Goal: Information Seeking & Learning: Learn about a topic

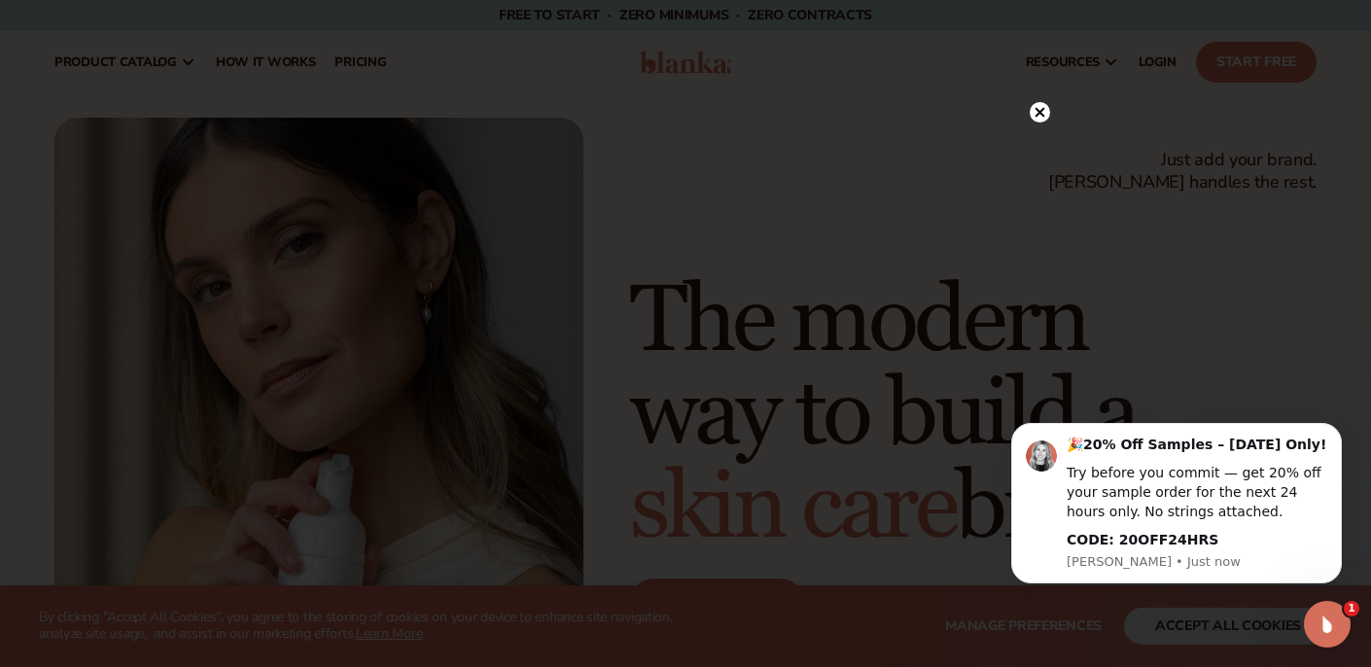
click at [1040, 116] on circle at bounding box center [1040, 112] width 20 height 20
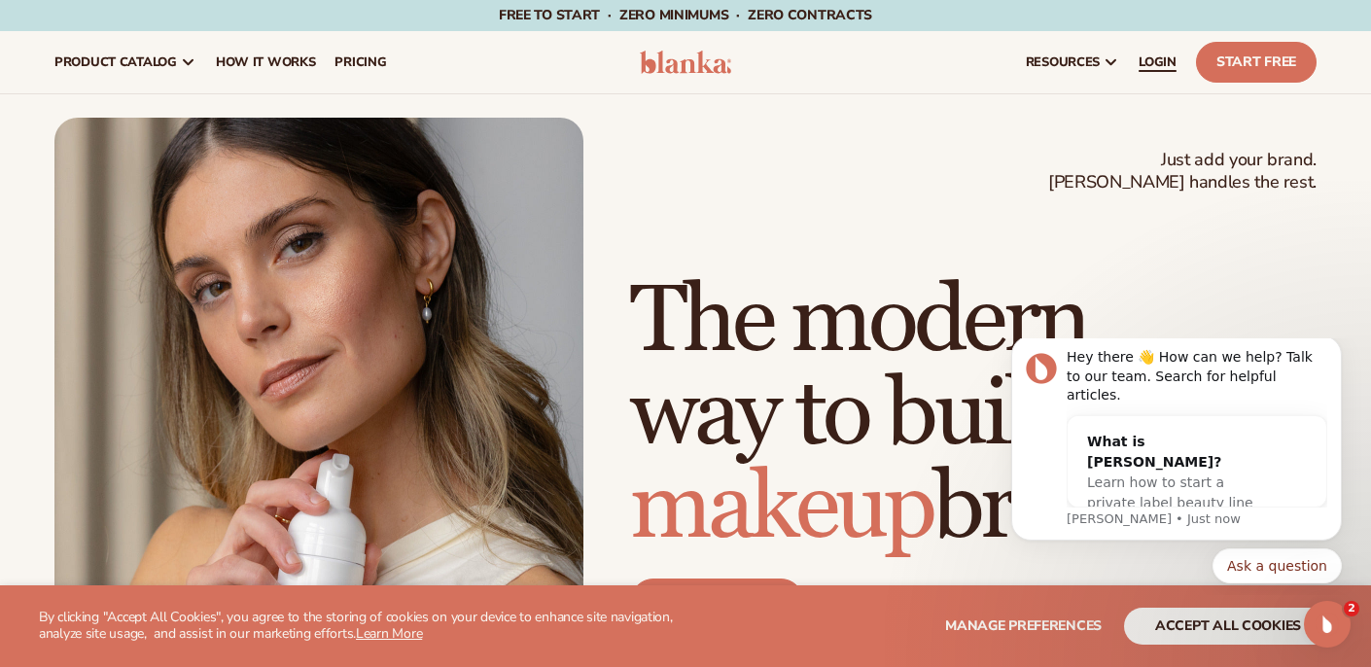
click at [1162, 64] on span "LOGIN" at bounding box center [1158, 62] width 38 height 16
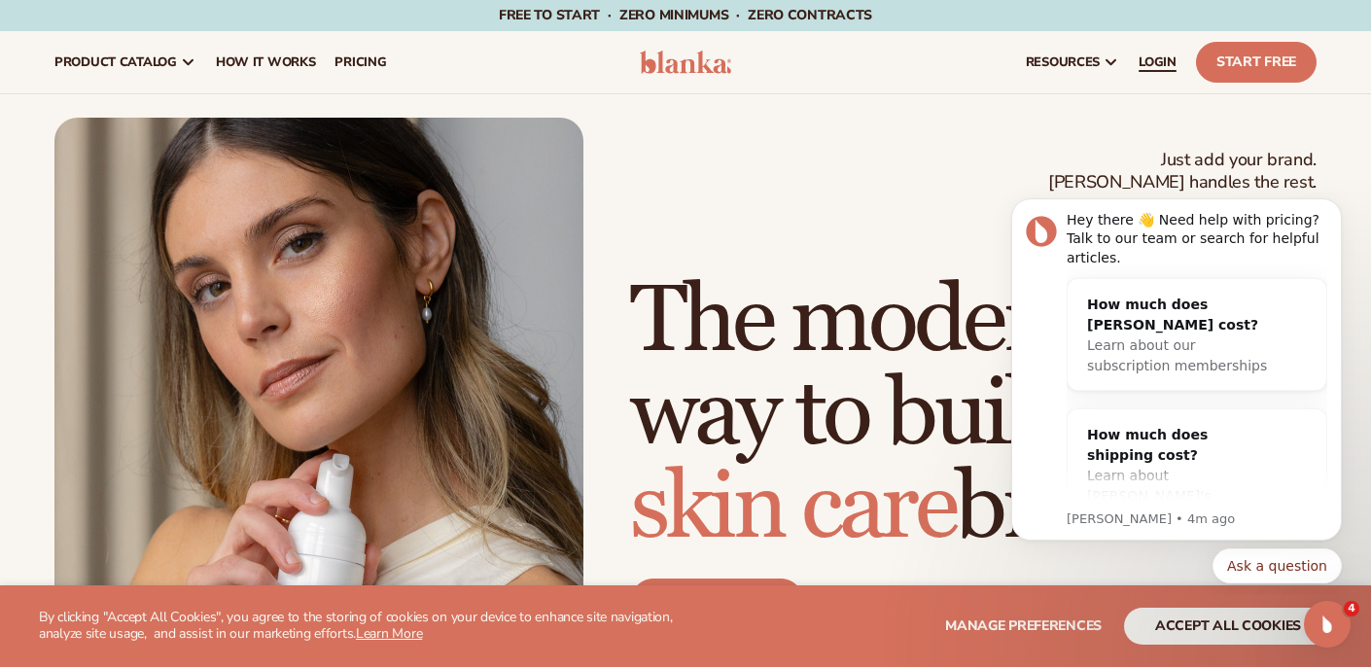
click at [1147, 69] on span "LOGIN" at bounding box center [1158, 62] width 38 height 16
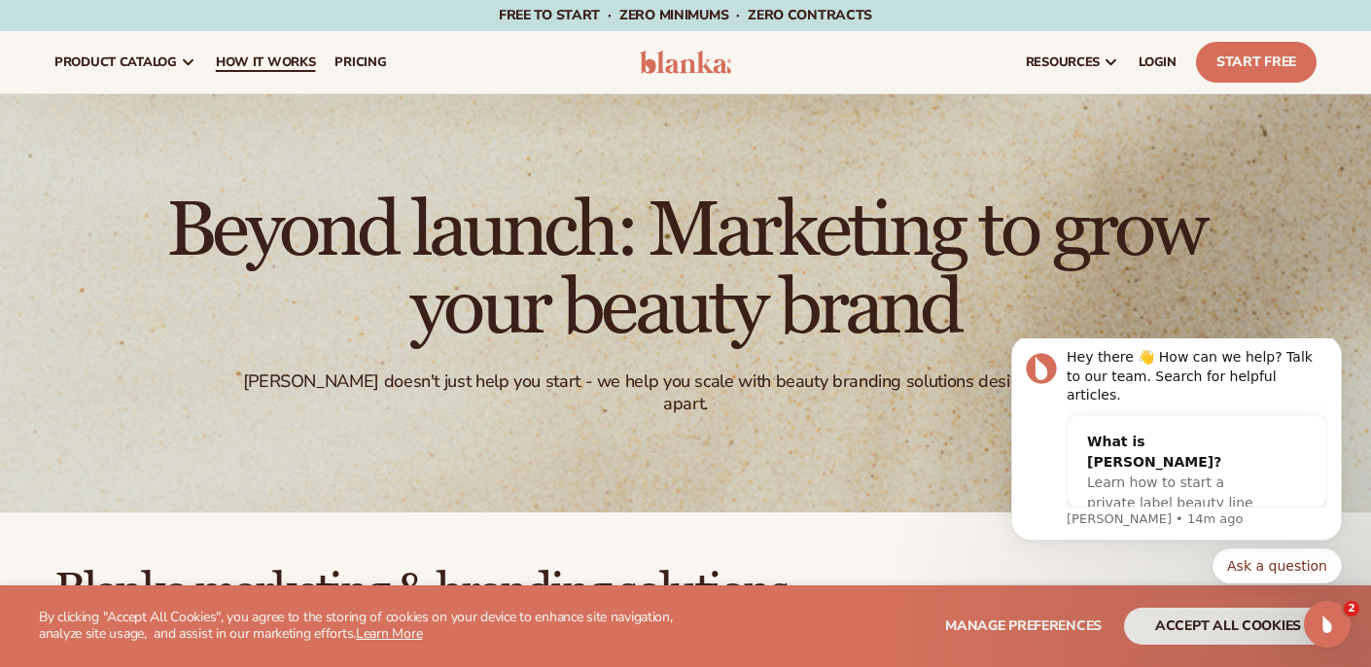
click at [254, 66] on span "How It Works" at bounding box center [266, 62] width 100 height 16
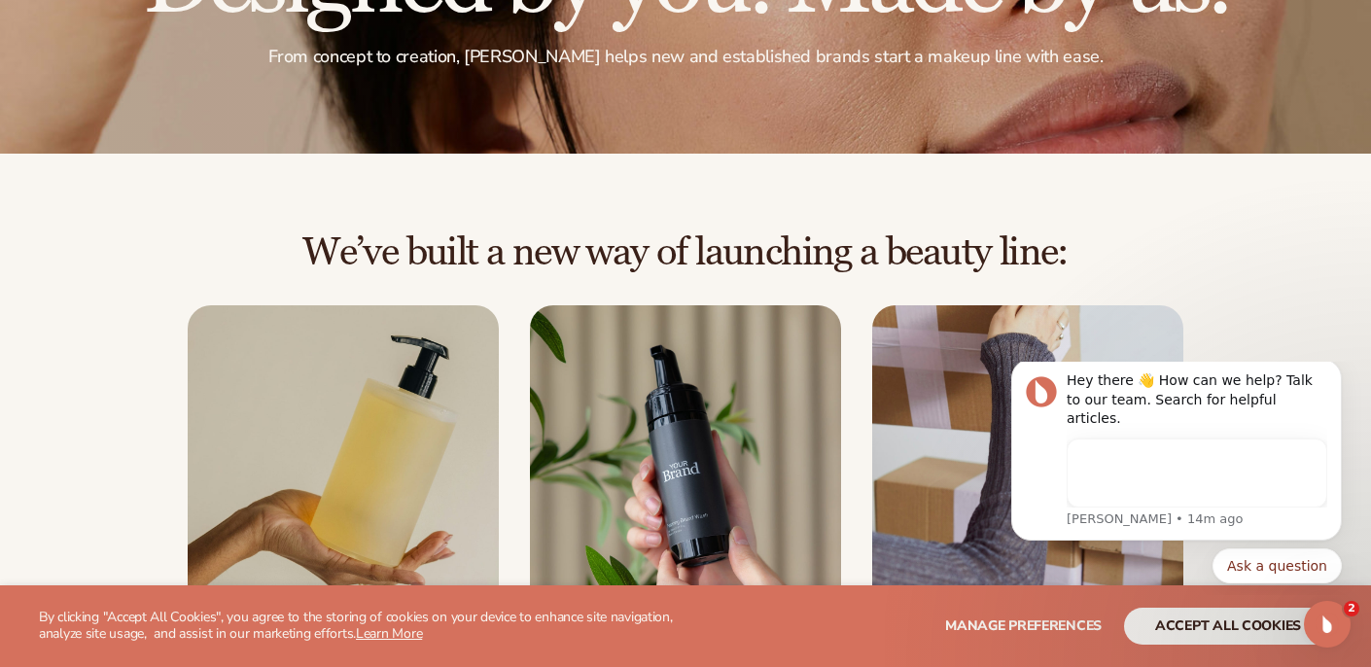
click at [1158, 623] on button "accept all cookies" at bounding box center [1228, 626] width 208 height 37
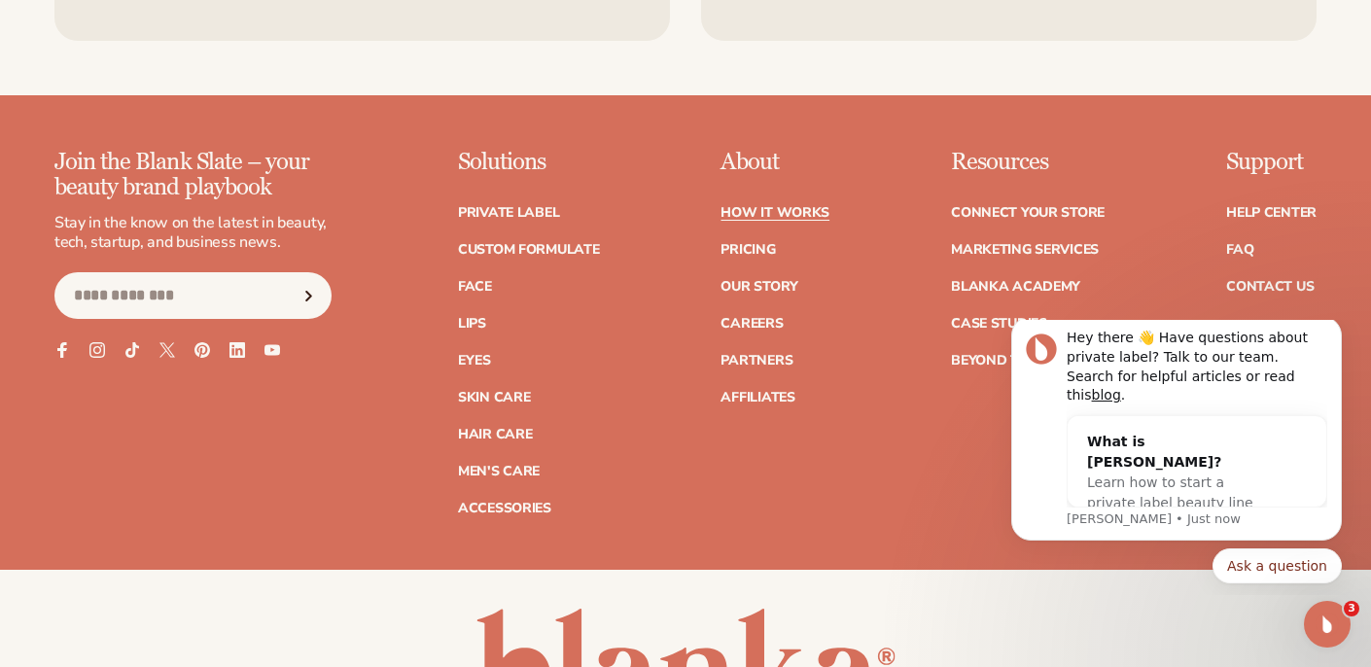
scroll to position [4309, 0]
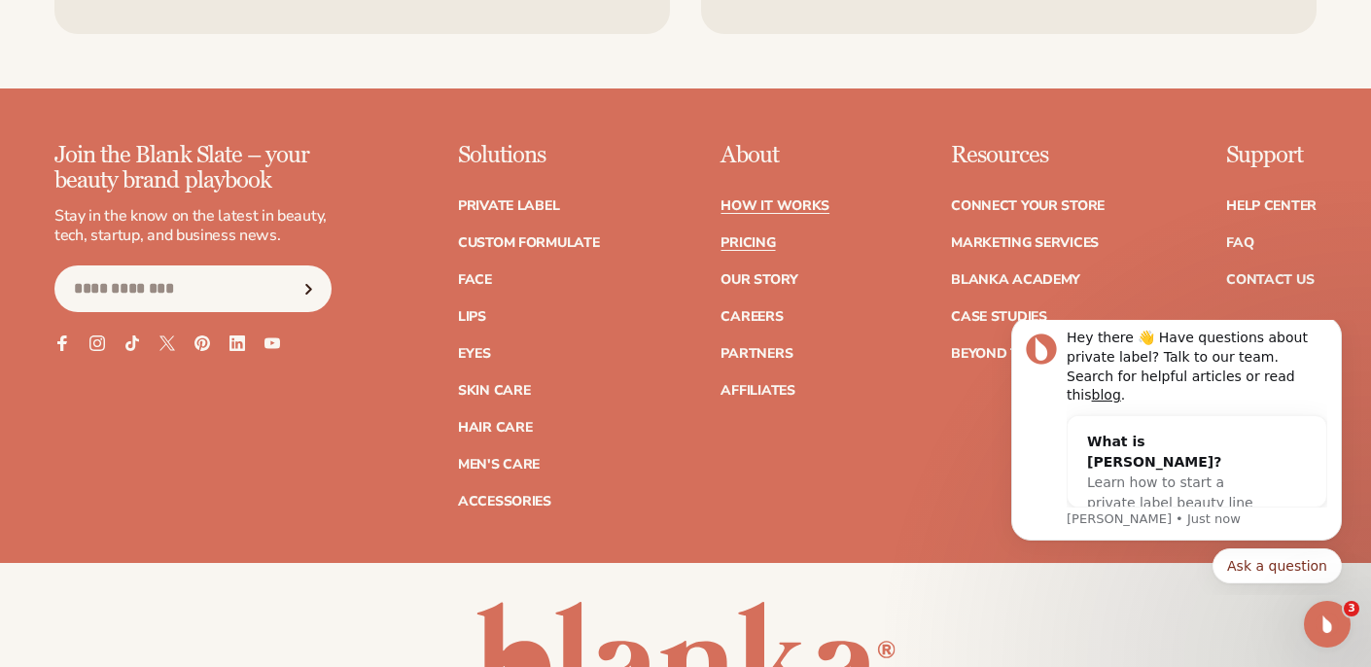
click at [754, 236] on link "Pricing" at bounding box center [748, 243] width 54 height 14
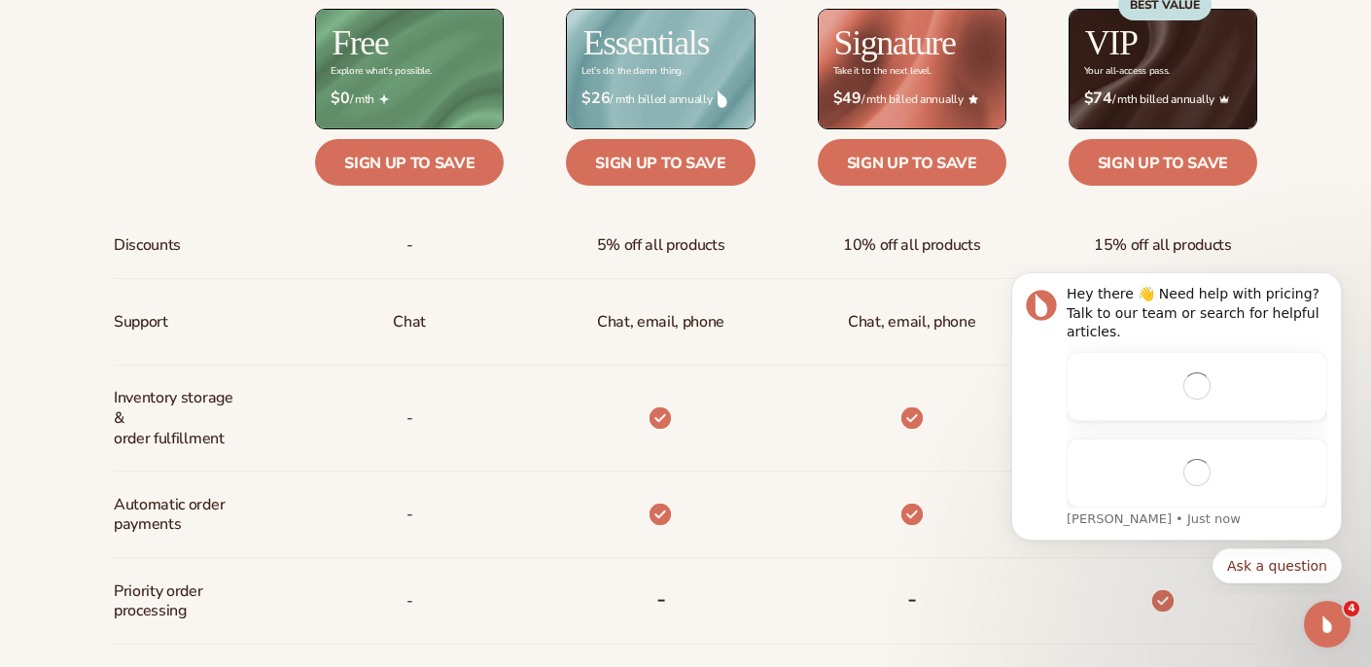
scroll to position [843, 0]
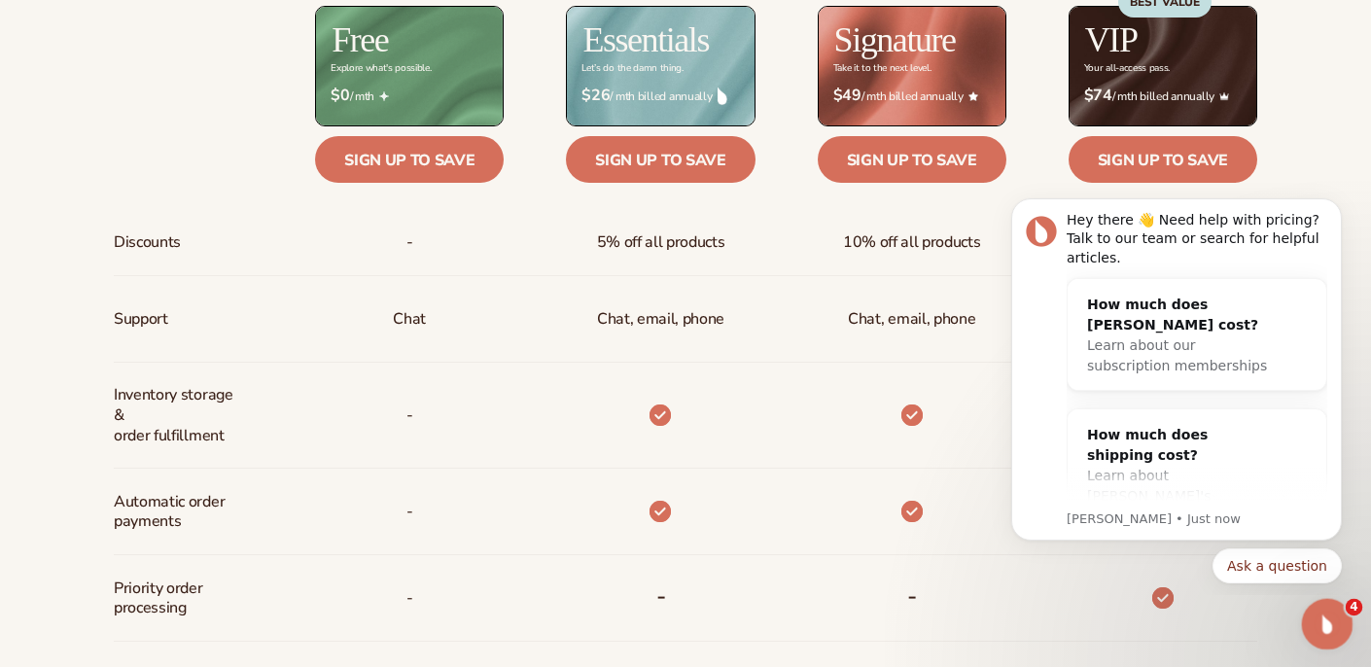
click at [1319, 625] on icon "Open Intercom Messenger" at bounding box center [1325, 622] width 14 height 16
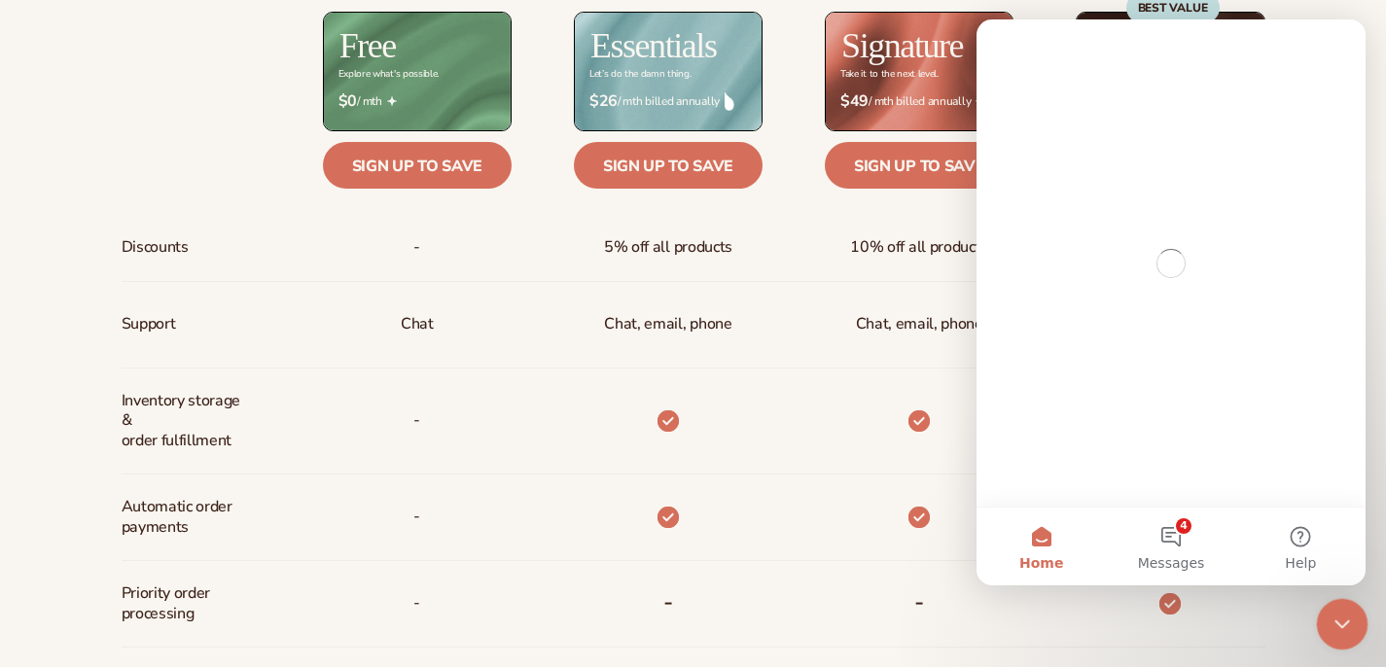
scroll to position [0, 0]
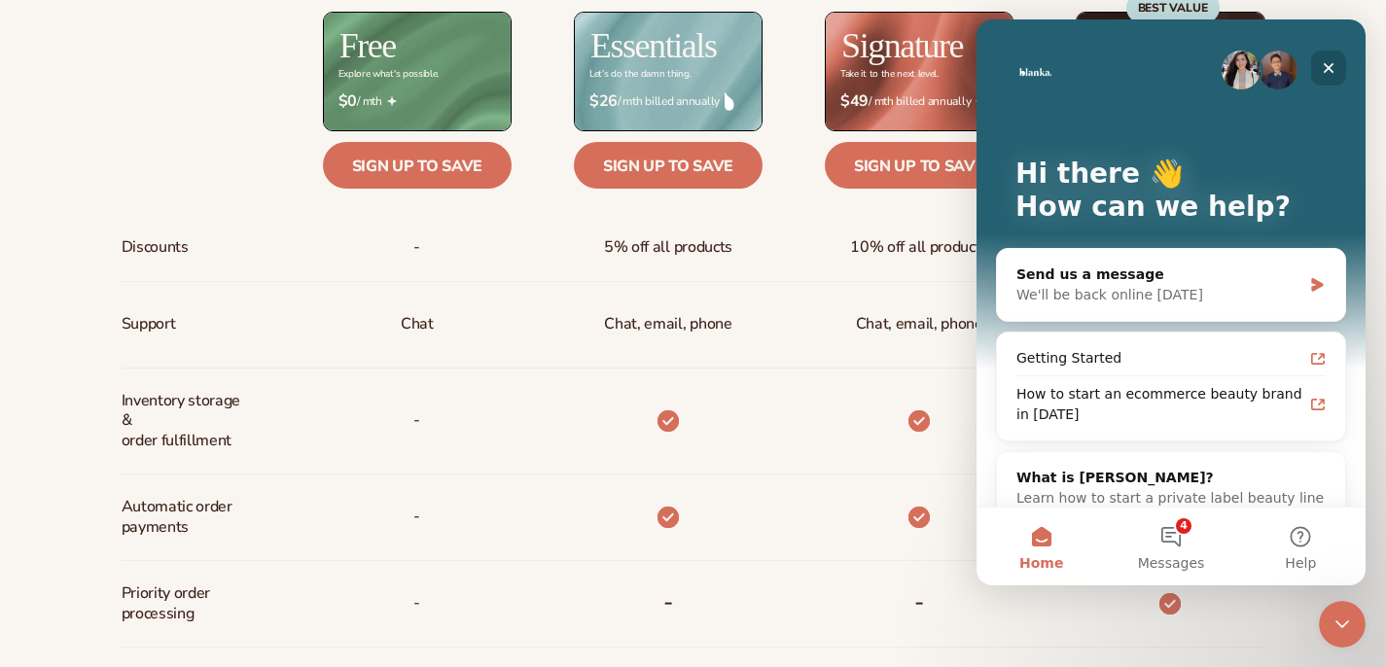
click at [1328, 67] on icon "Close" at bounding box center [1329, 68] width 11 height 11
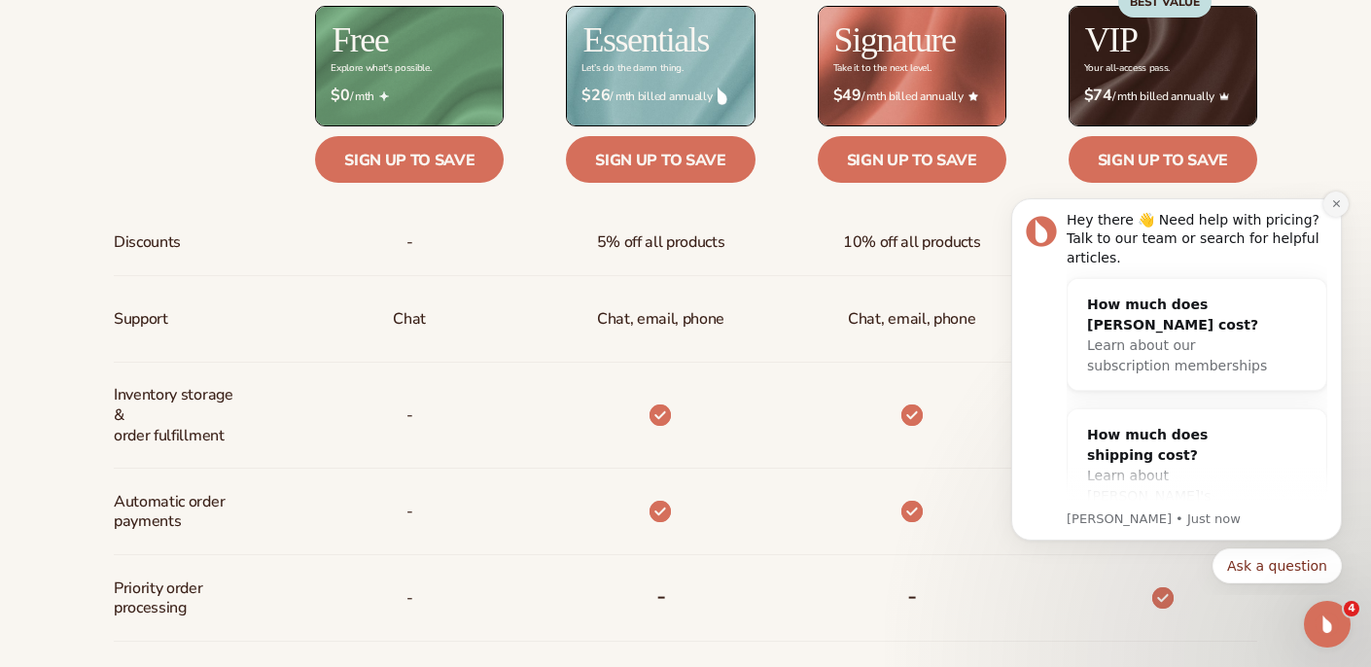
click at [1332, 205] on icon "Dismiss notification" at bounding box center [1337, 203] width 11 height 11
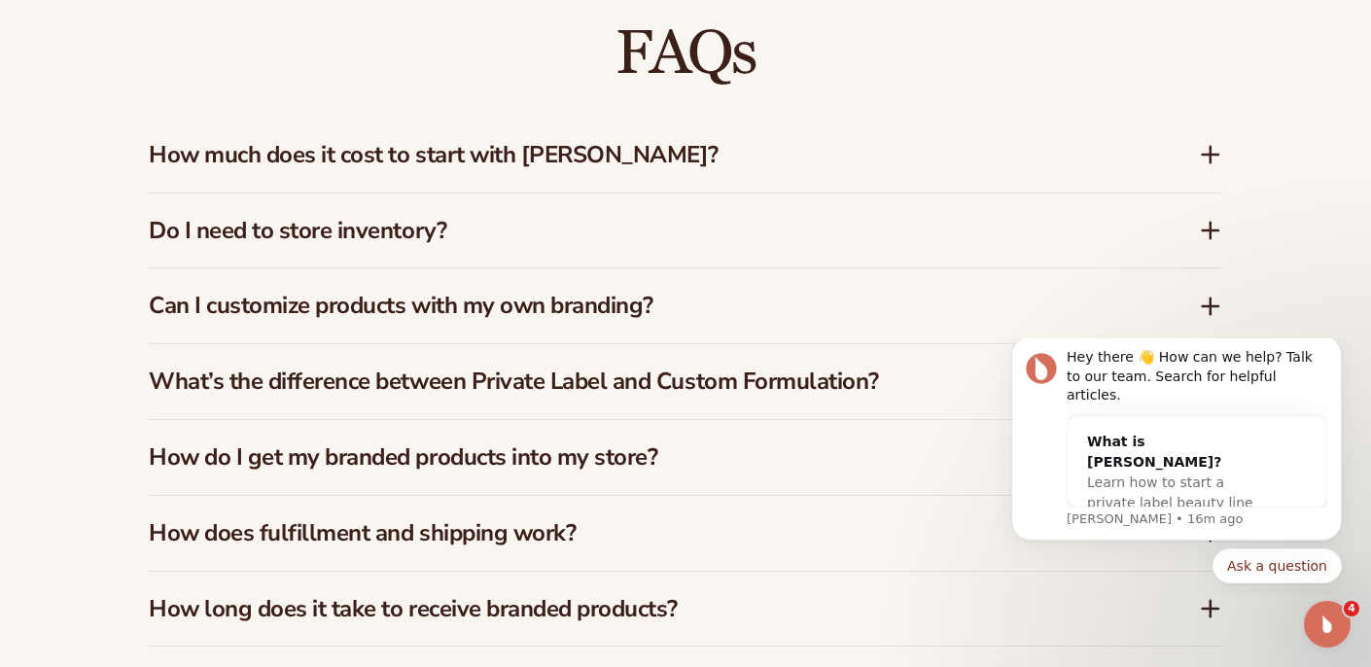
scroll to position [2788, 0]
click at [710, 291] on h3 "Can I customize products with my own branding?" at bounding box center [645, 305] width 992 height 28
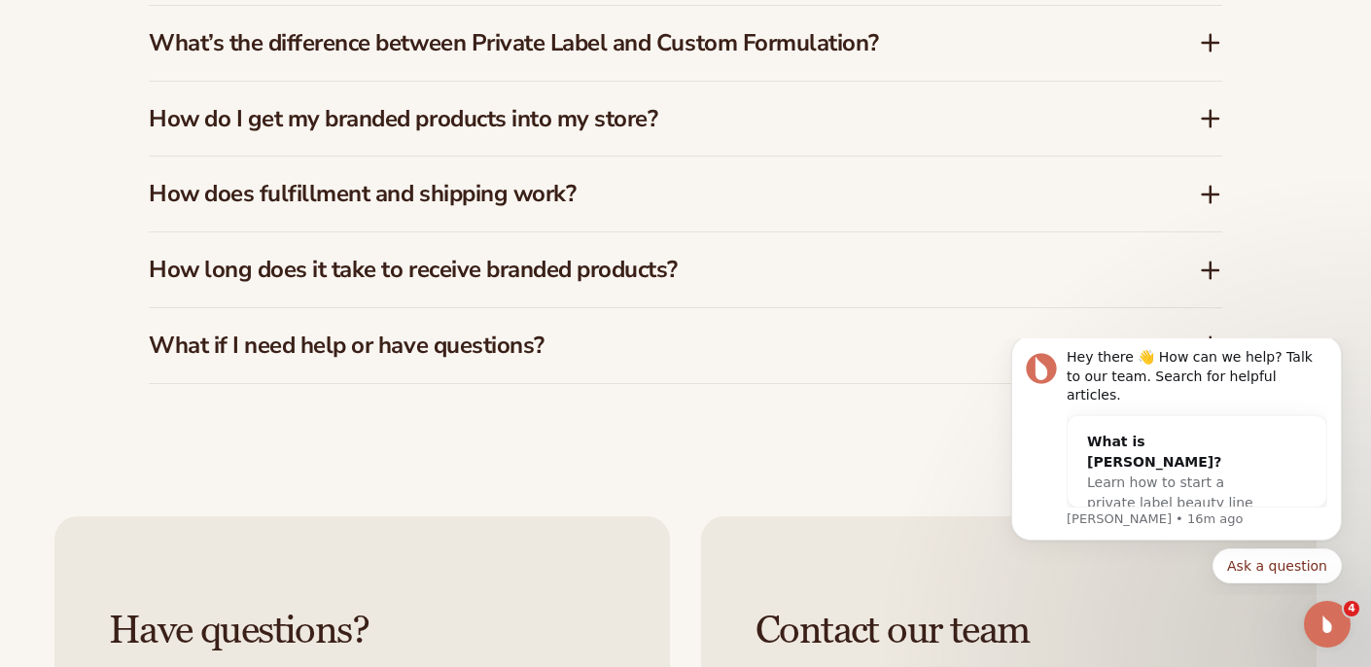
scroll to position [3175, 0]
click at [684, 255] on h3 "How long does it take to receive branded products?" at bounding box center [645, 269] width 992 height 28
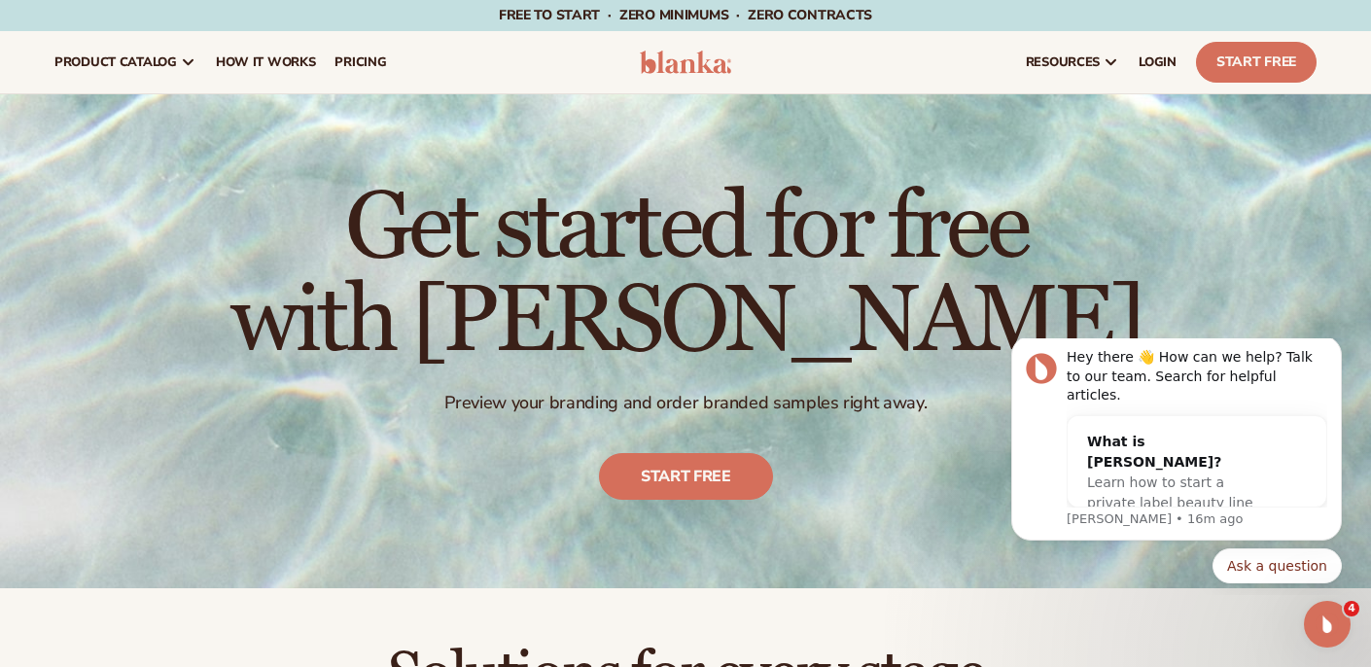
scroll to position [0, 0]
